Goal: Information Seeking & Learning: Stay updated

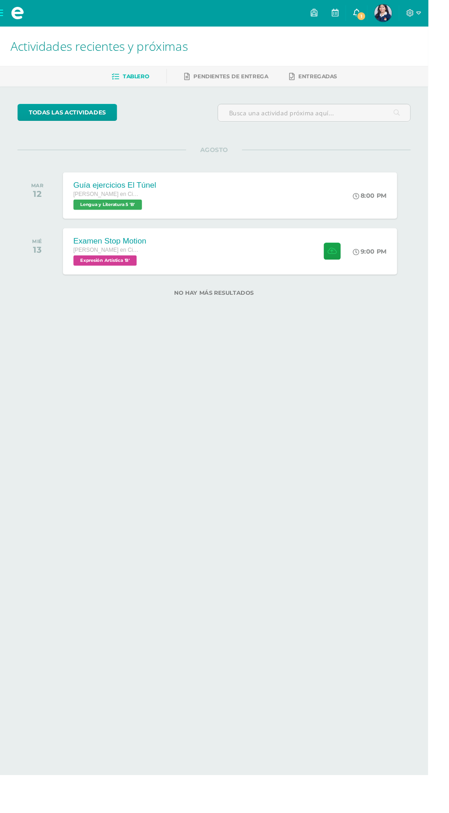
click at [377, 13] on icon at bounding box center [373, 13] width 7 height 8
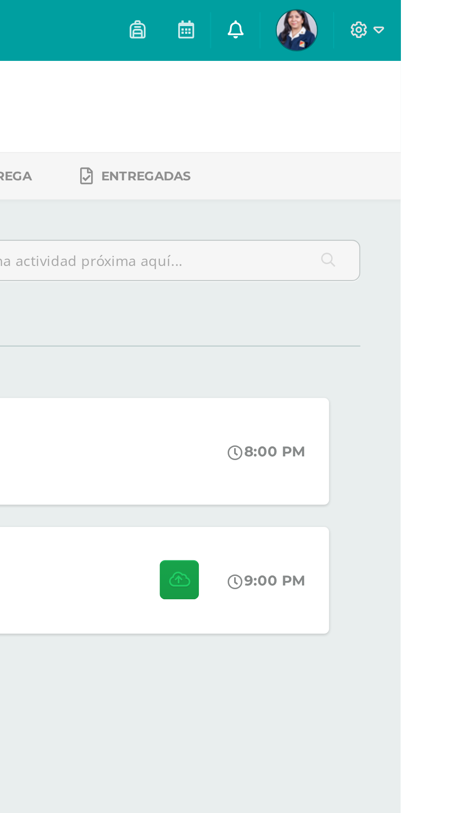
click at [377, 15] on icon at bounding box center [373, 13] width 7 height 8
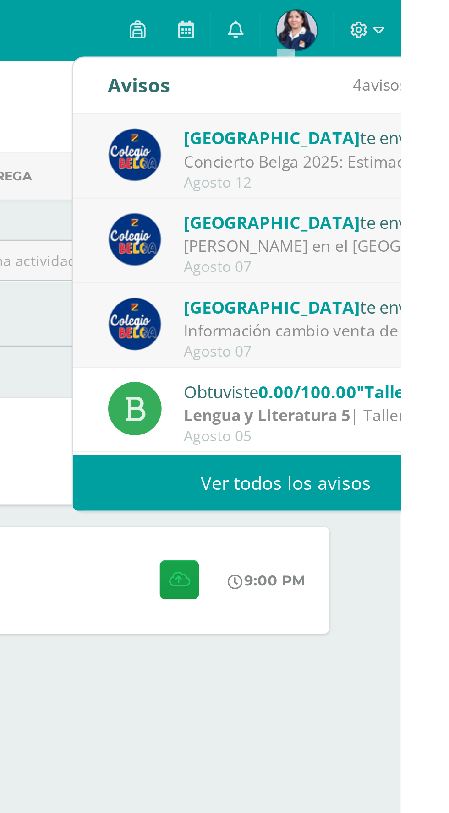
click at [428, 223] on link "Ver todos los avisos" at bounding box center [397, 219] width 194 height 25
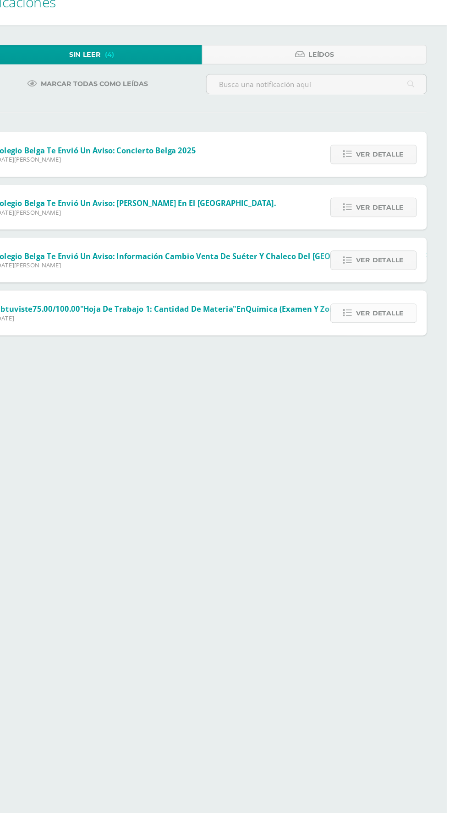
click at [370, 341] on span "Ver detalle" at bounding box center [387, 333] width 44 height 17
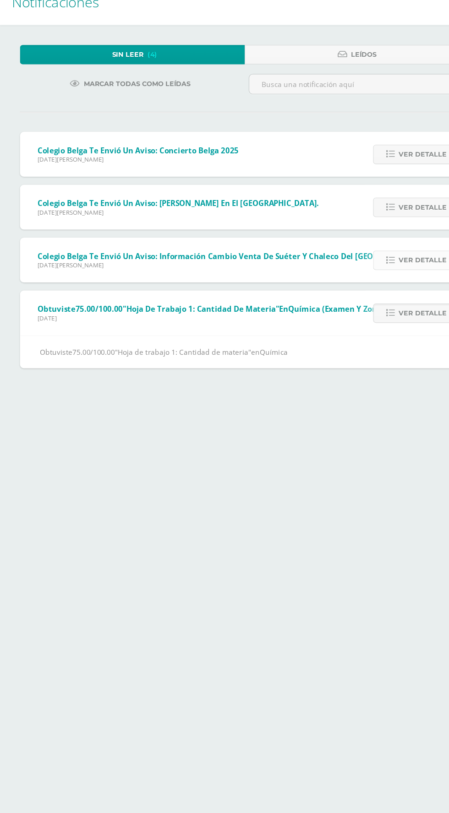
click at [371, 288] on span "Ver detalle" at bounding box center [387, 284] width 44 height 17
